Goal: Transaction & Acquisition: Subscribe to service/newsletter

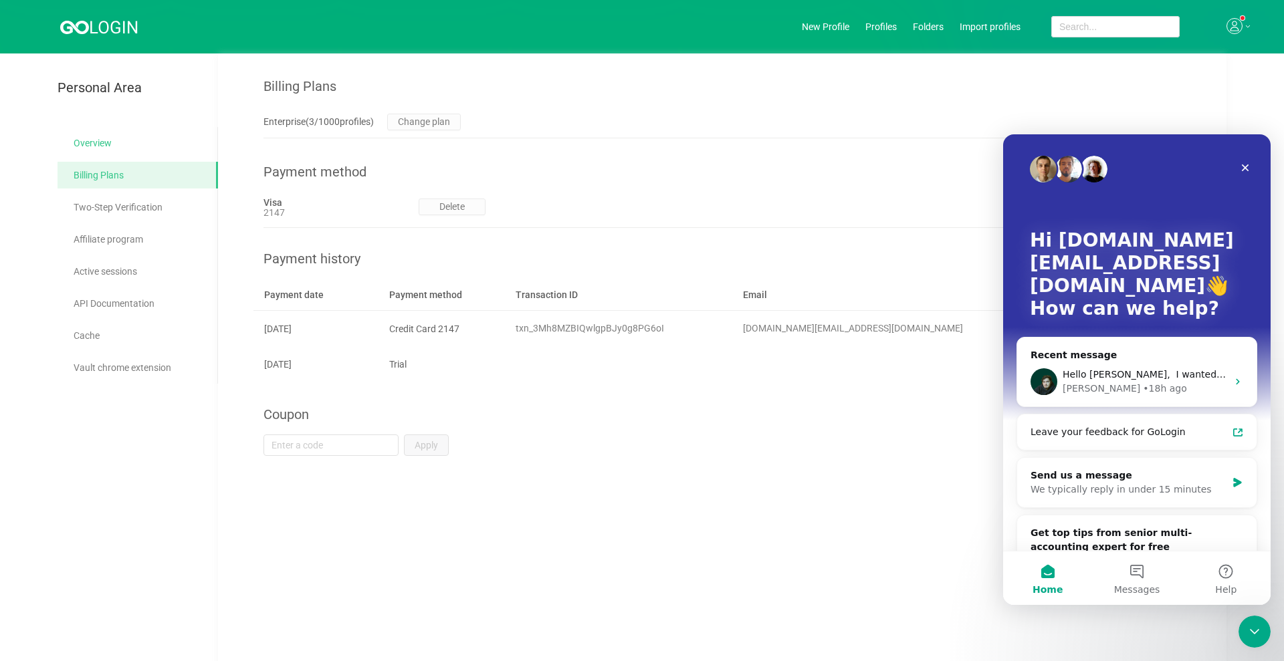
click at [90, 148] on link "Overview" at bounding box center [141, 143] width 134 height 27
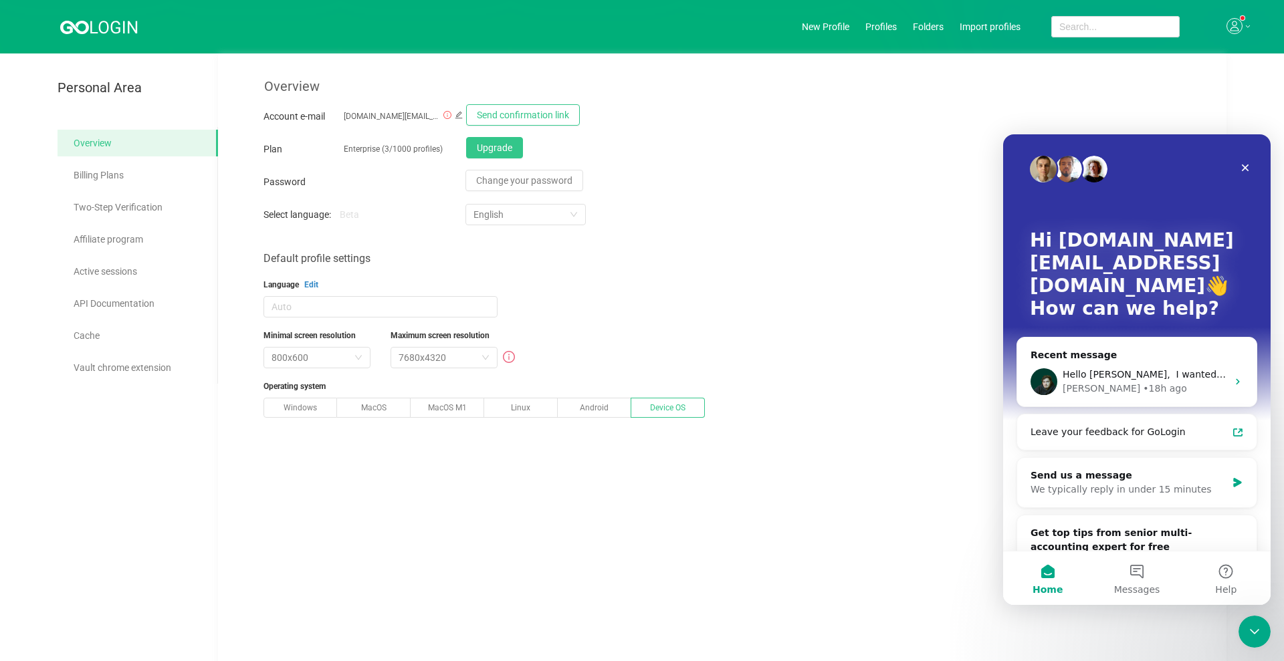
click at [128, 142] on link "Overview" at bounding box center [141, 143] width 134 height 27
click at [92, 31] on icon at bounding box center [113, 27] width 47 height 13
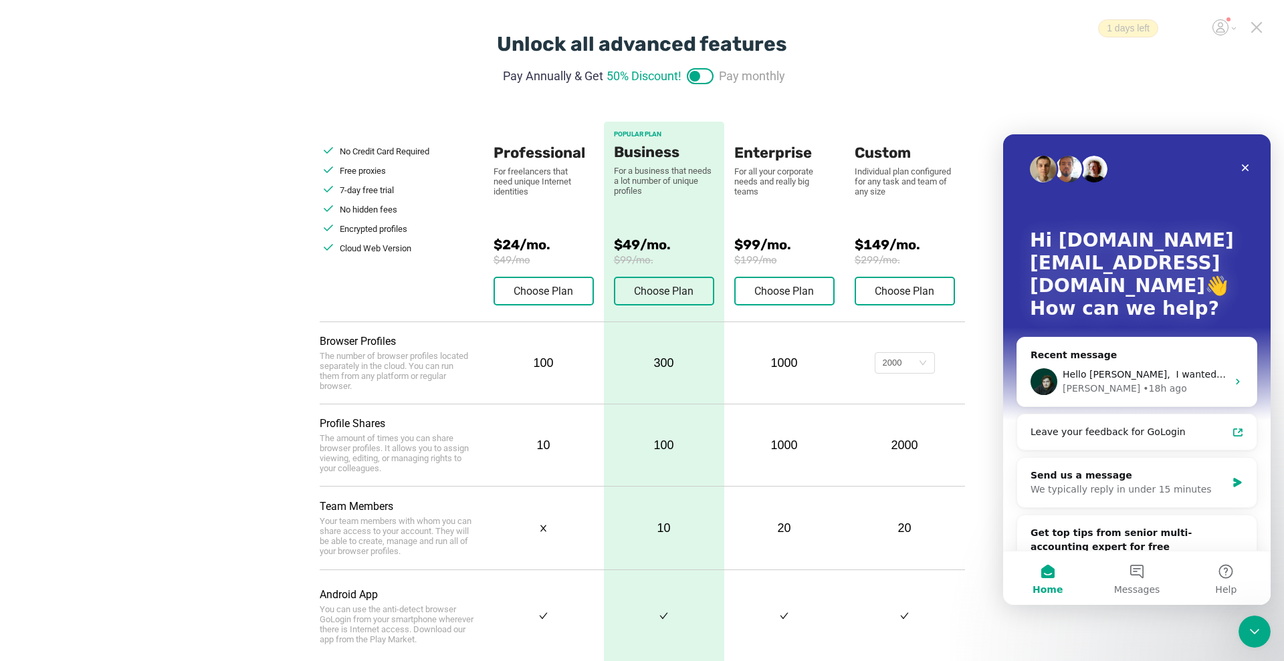
click at [1223, 16] on div "Unlock all advanced features Pay Annually & Get 50% Discount! Pay monthly No Cr…" at bounding box center [642, 522] width 1284 height 1045
click at [1216, 41] on div "Unlock all advanced features Pay Annually & Get 50% Discount! Pay monthly No Cr…" at bounding box center [642, 522] width 1284 height 1045
click at [1249, 168] on icon "Close" at bounding box center [1245, 167] width 11 height 11
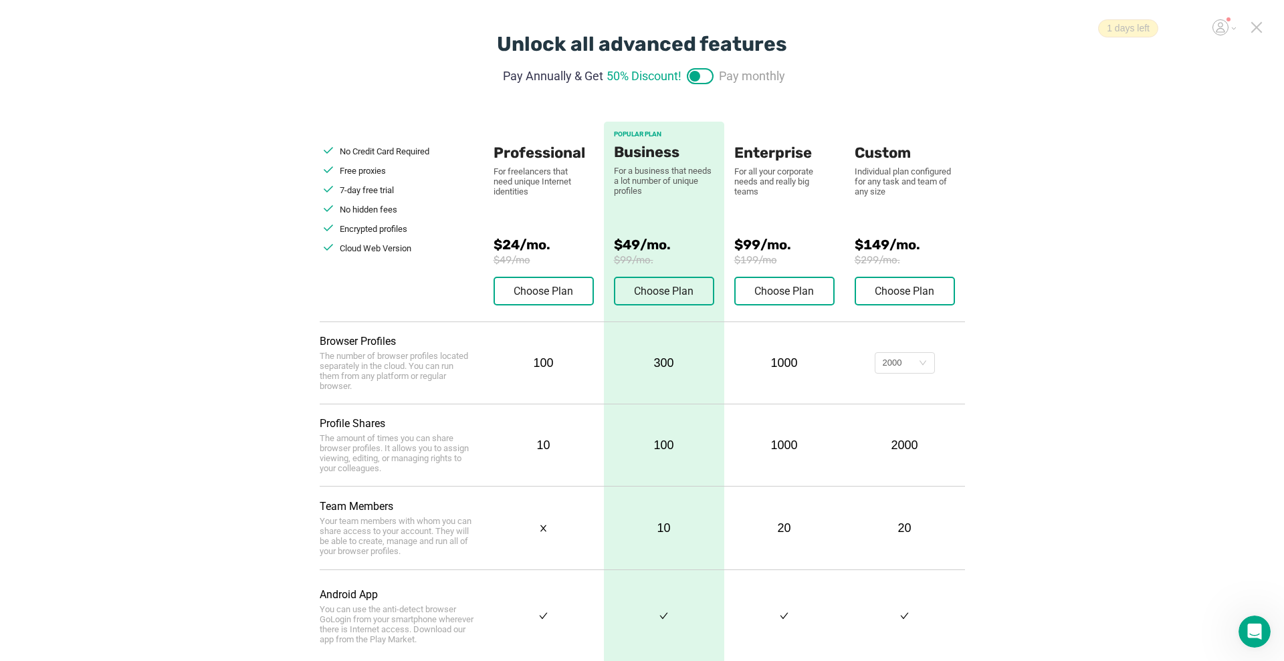
click at [1223, 27] on icon at bounding box center [1220, 27] width 16 height 16
click at [1143, 59] on p "[DOMAIN_NAME][EMAIL_ADDRESS][DOMAIN_NAME]" at bounding box center [1168, 63] width 122 height 15
click at [169, 37] on div "Unlock all advanced features Pay Annually & Get 50% Discount! Pay monthly No Cr…" at bounding box center [642, 522] width 1284 height 1045
